Goal: Task Accomplishment & Management: Manage account settings

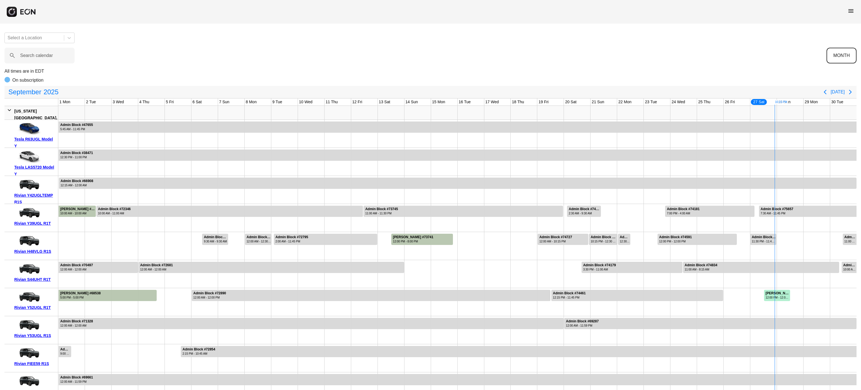
click at [836, 57] on button "MONTH" at bounding box center [842, 56] width 30 height 16
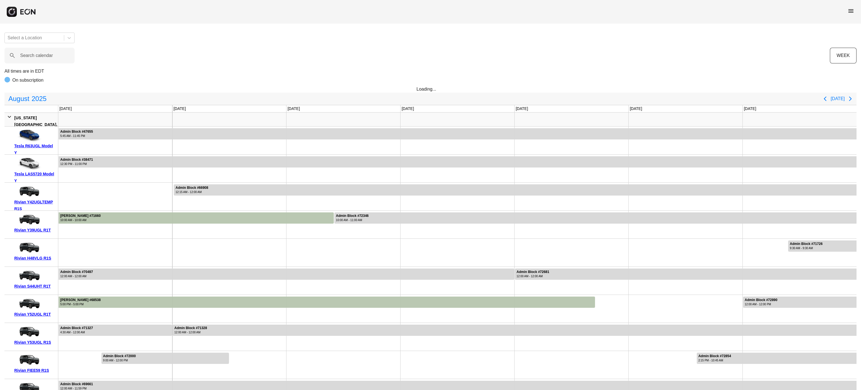
click at [852, 11] on span "menu" at bounding box center [851, 11] width 7 height 7
click at [845, 59] on link "Reservations" at bounding box center [839, 60] width 29 height 7
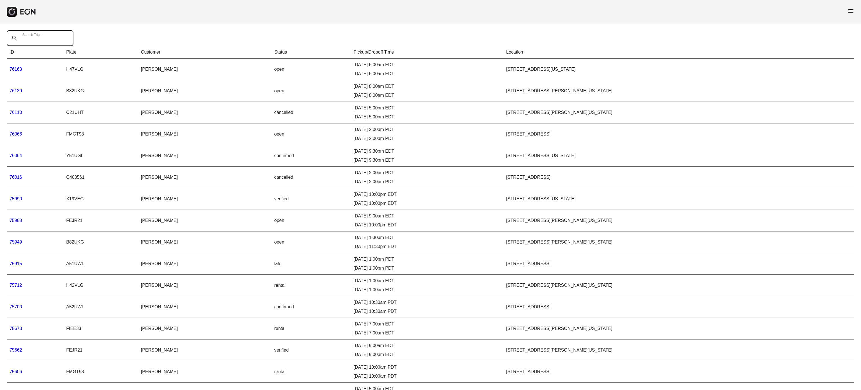
click at [38, 33] on div "Search Trips" at bounding box center [42, 38] width 70 height 16
paste Trips "*****"
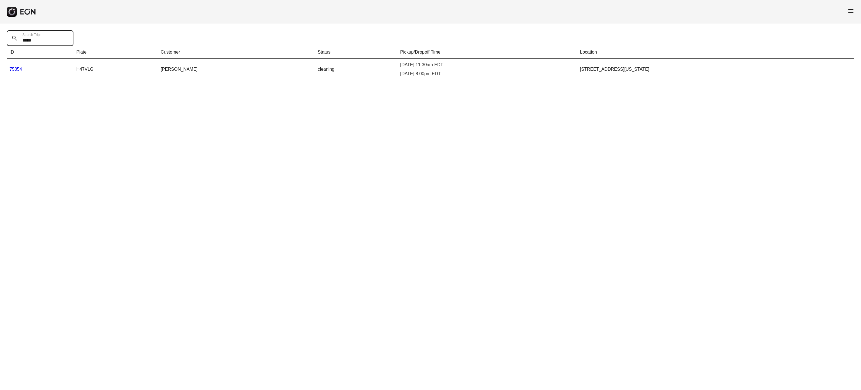
type Trips "*****"
click at [16, 70] on link "75354" at bounding box center [16, 69] width 13 height 5
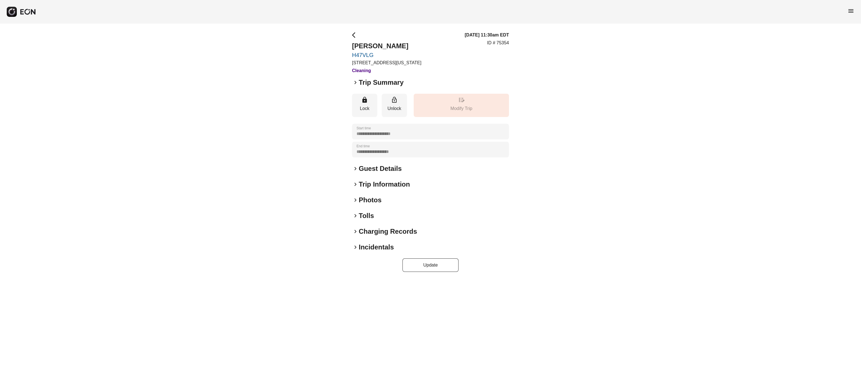
click at [395, 227] on h2 "Charging Records" at bounding box center [388, 231] width 58 height 9
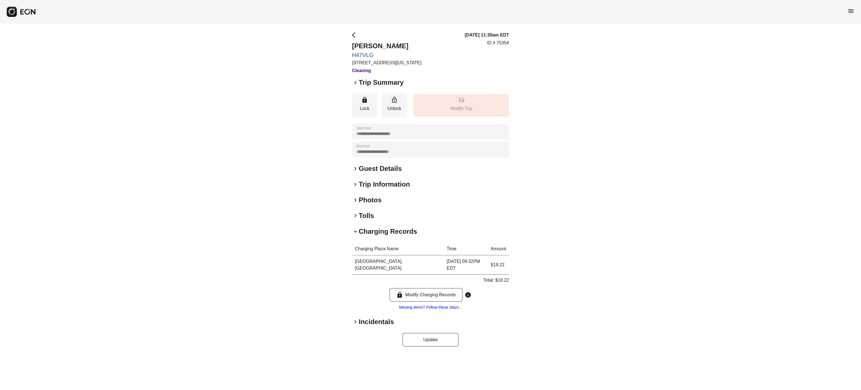
click at [395, 227] on h2 "Charging Records" at bounding box center [388, 231] width 58 height 9
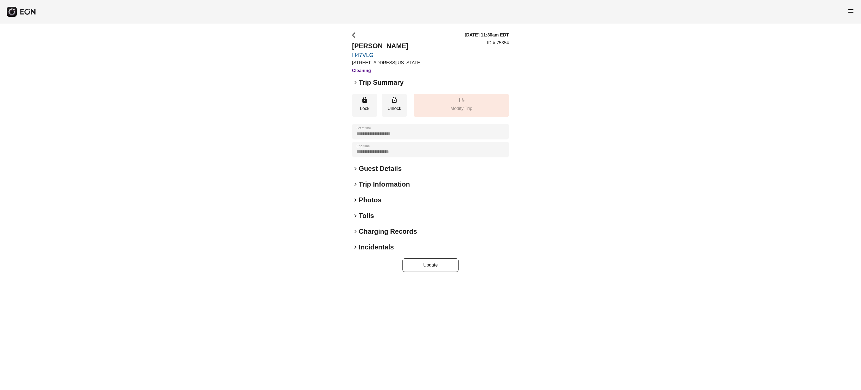
click at [366, 212] on h2 "Tolls" at bounding box center [366, 215] width 15 height 9
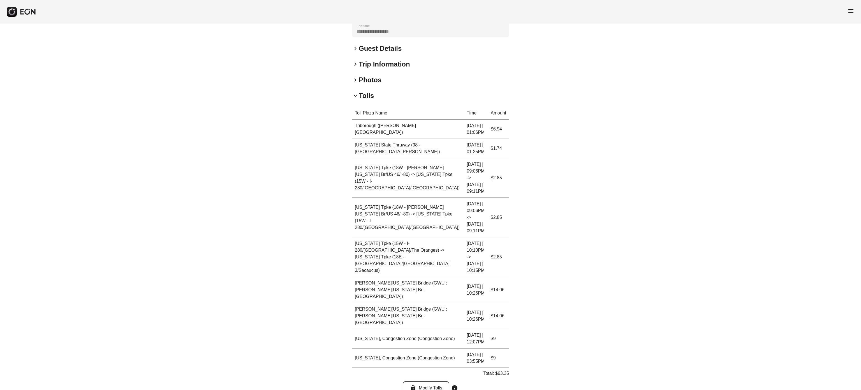
scroll to position [161, 0]
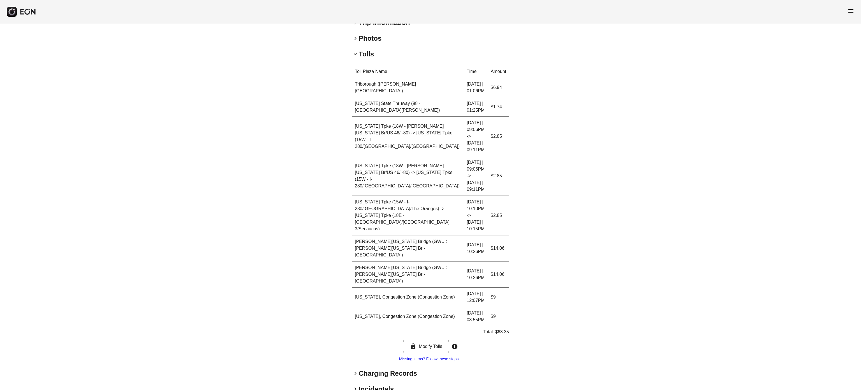
click at [361, 53] on h2 "Tolls" at bounding box center [366, 54] width 15 height 9
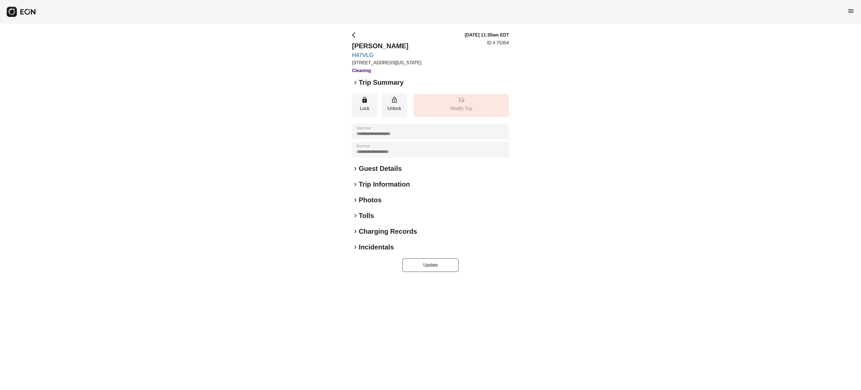
scroll to position [0, 0]
click at [368, 229] on h2 "Charging Records" at bounding box center [388, 231] width 58 height 9
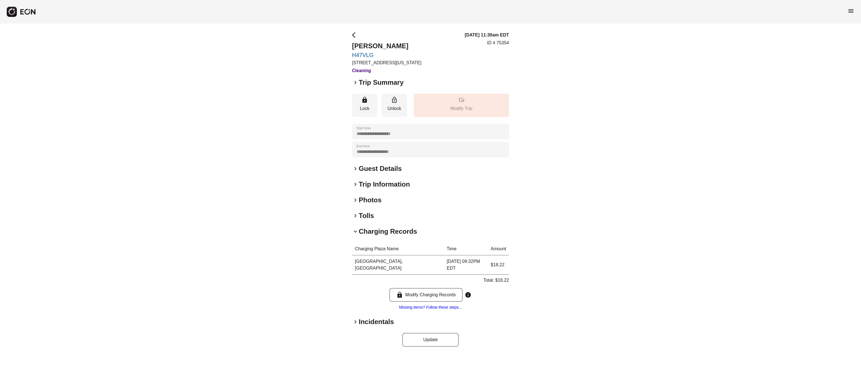
click at [356, 227] on div "keyboard_arrow_down Charging Records" at bounding box center [430, 231] width 157 height 9
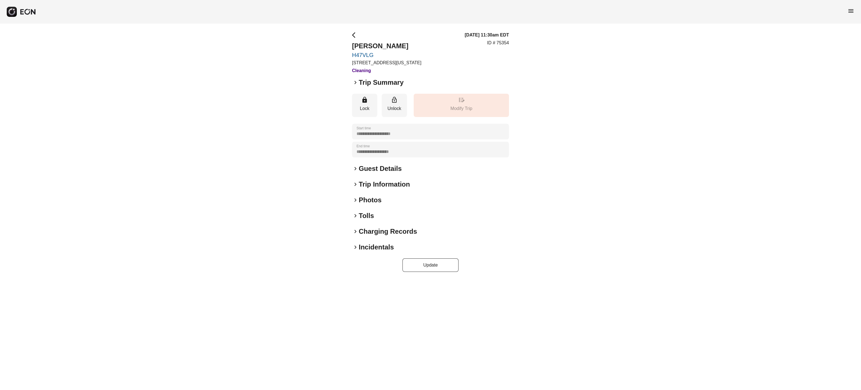
click at [357, 217] on span "keyboard_arrow_right" at bounding box center [355, 215] width 7 height 7
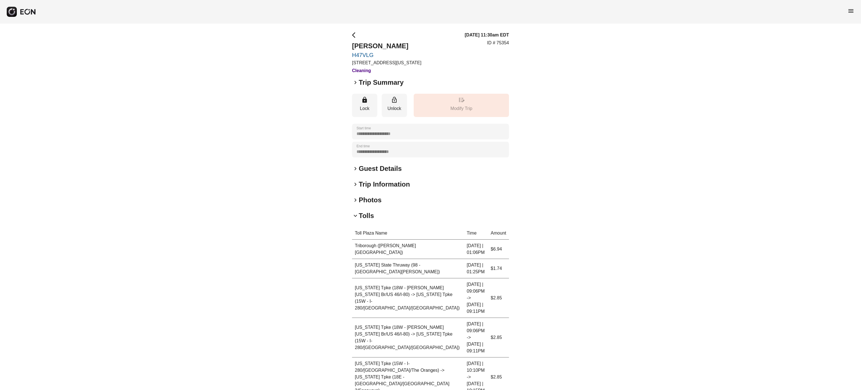
click at [340, 244] on div "**********" at bounding box center [430, 304] width 861 height 560
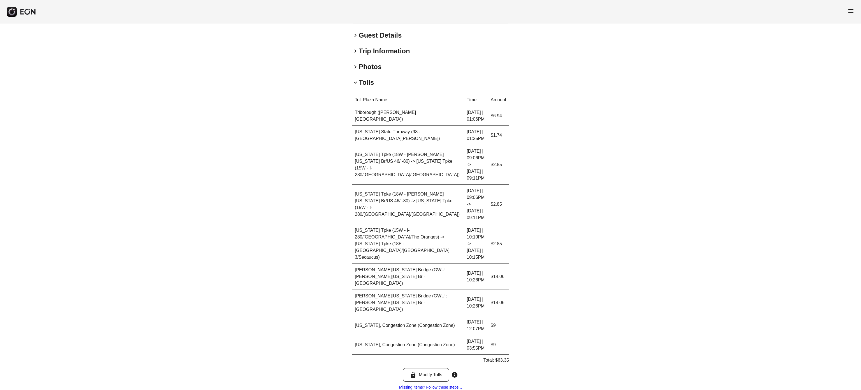
scroll to position [135, 0]
